Goal: Navigation & Orientation: Find specific page/section

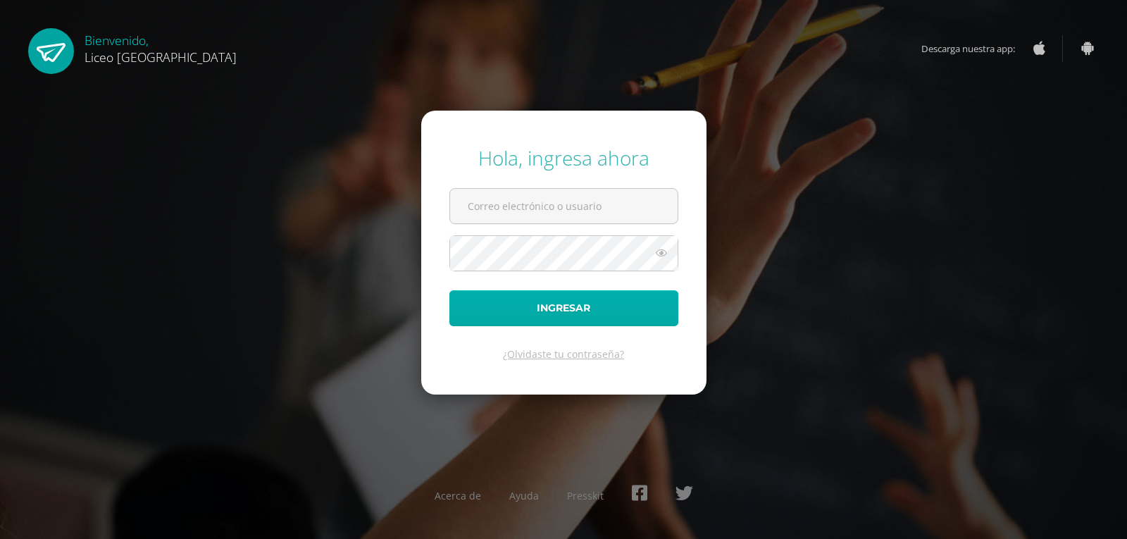
type input "20200102@liceoguatemala.edu.gt"
click at [558, 306] on button "Ingresar" at bounding box center [563, 308] width 229 height 36
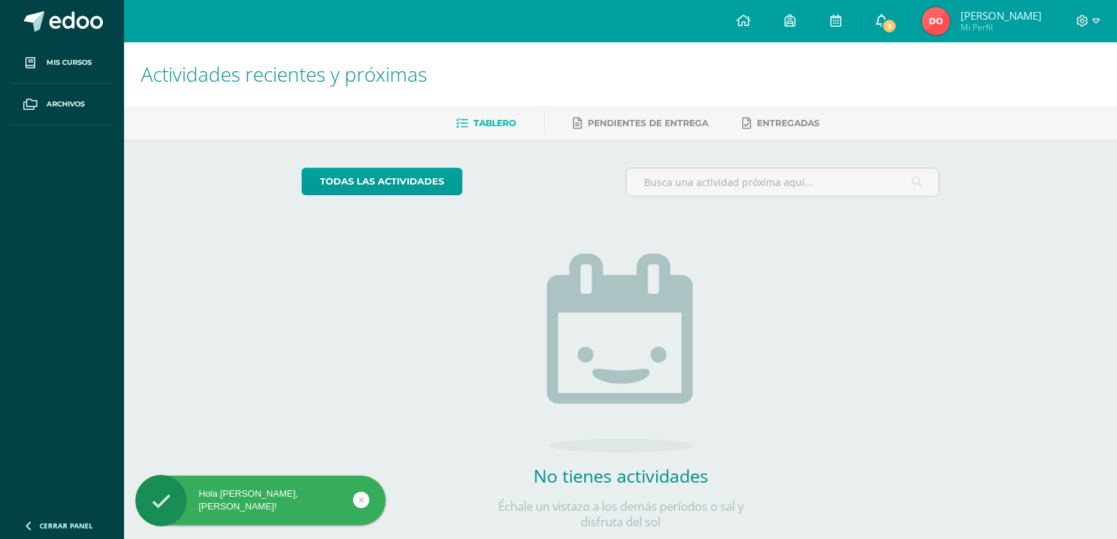
click at [897, 23] on span "9" at bounding box center [888, 25] width 15 height 15
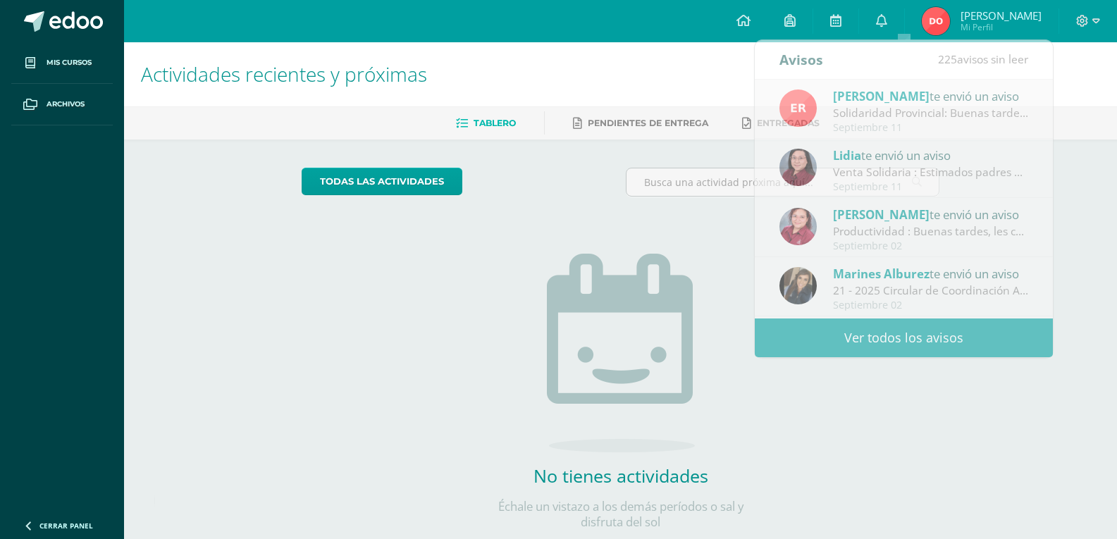
click at [701, 27] on div "Configuración Cerrar sesión [PERSON_NAME] Mi Perfil 9 0 Mis accesos directos Aú…" at bounding box center [620, 21] width 993 height 42
